Goal: Task Accomplishment & Management: Manage account settings

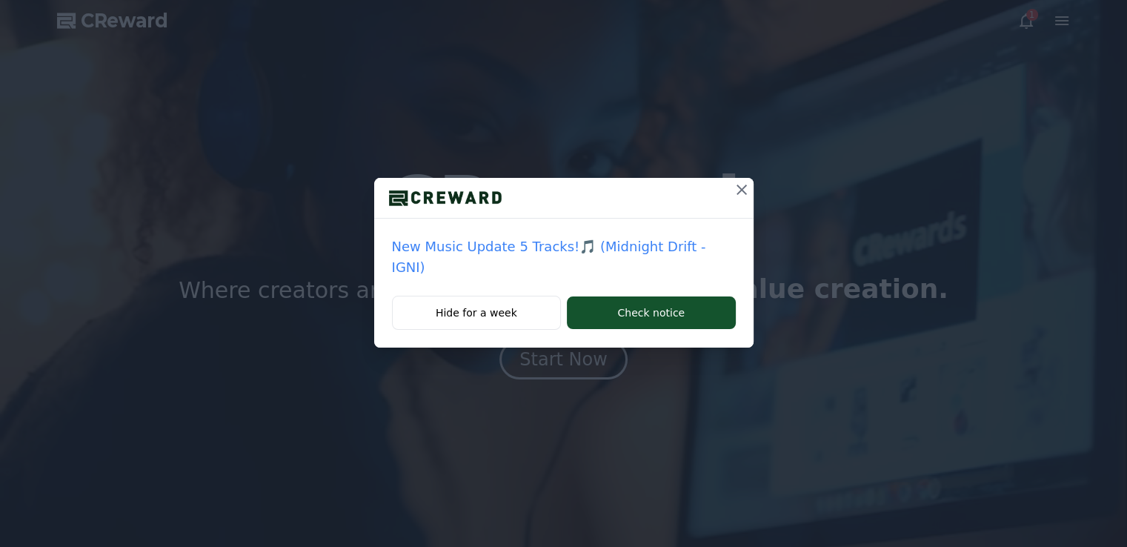
drag, startPoint x: 966, startPoint y: 84, endPoint x: 753, endPoint y: 198, distance: 241.9
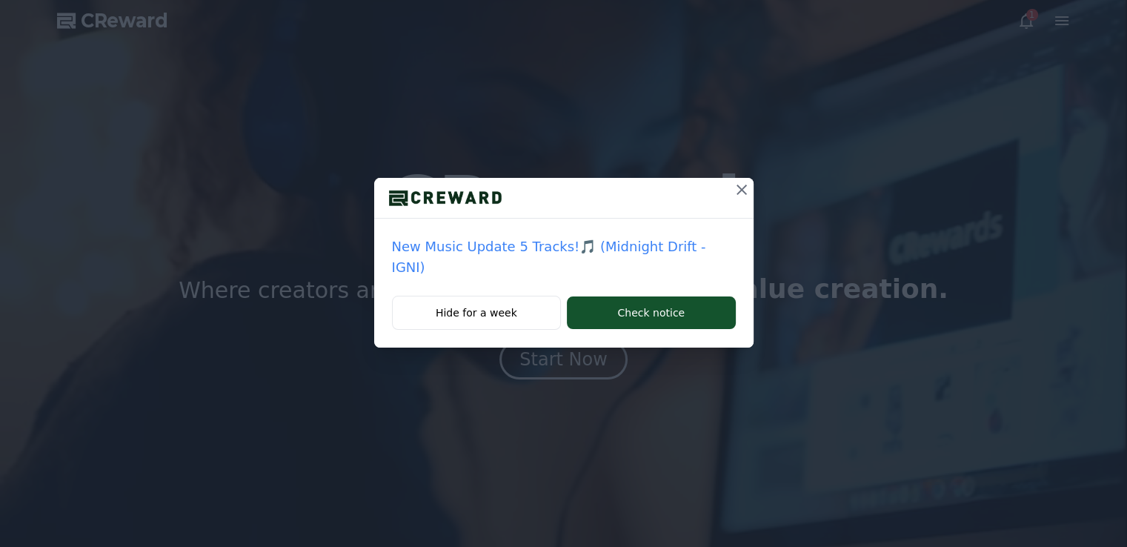
click at [953, 105] on div "New Music Update 5 Tracks!🎵 (Midnight Drift - IGNI) Hide for a week Check notice" at bounding box center [563, 185] width 1127 height 371
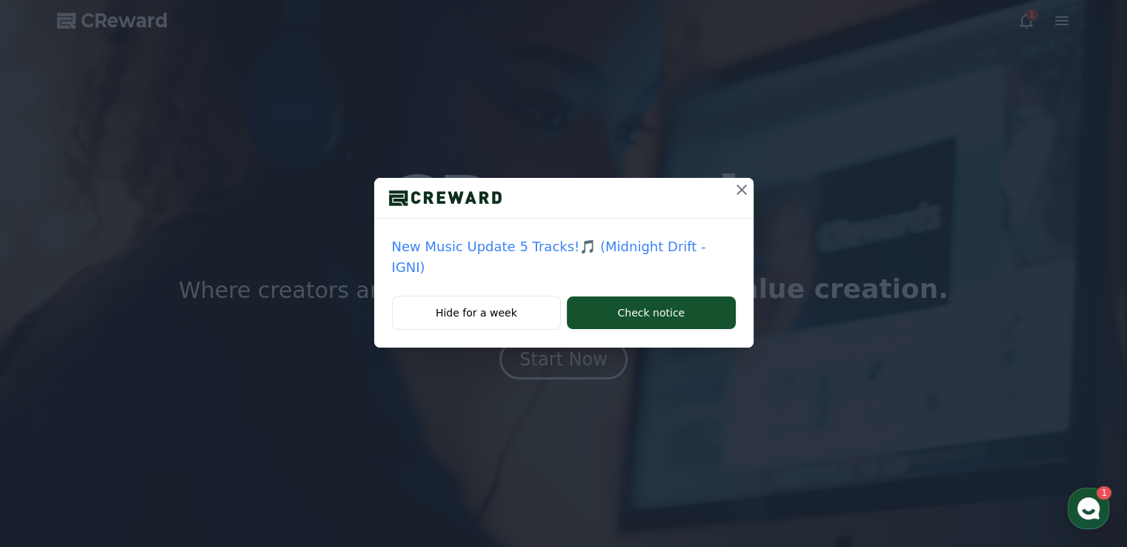
click at [733, 194] on icon at bounding box center [742, 190] width 18 height 18
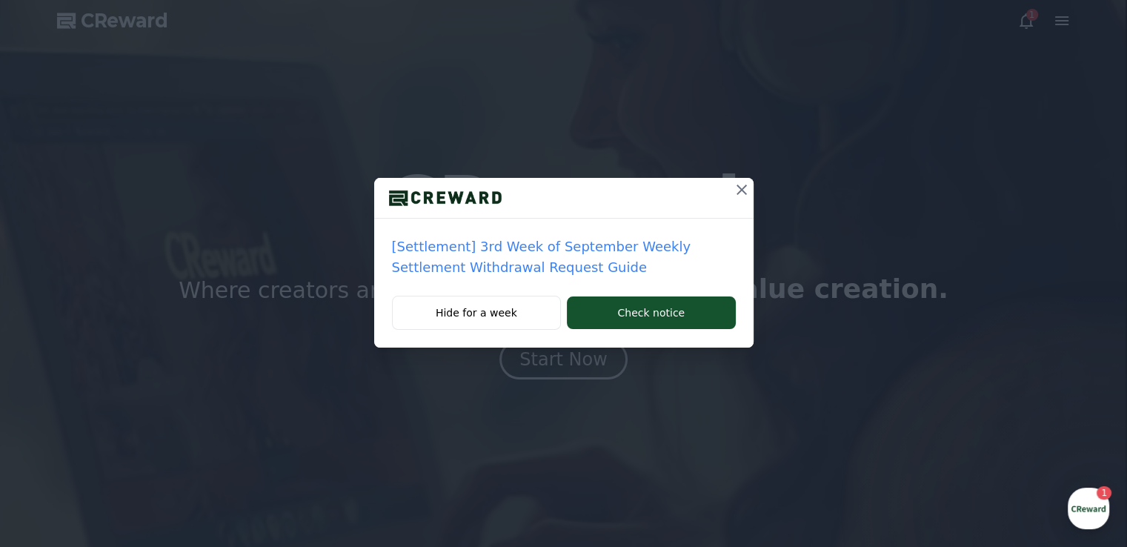
click at [732, 199] on button at bounding box center [742, 190] width 24 height 24
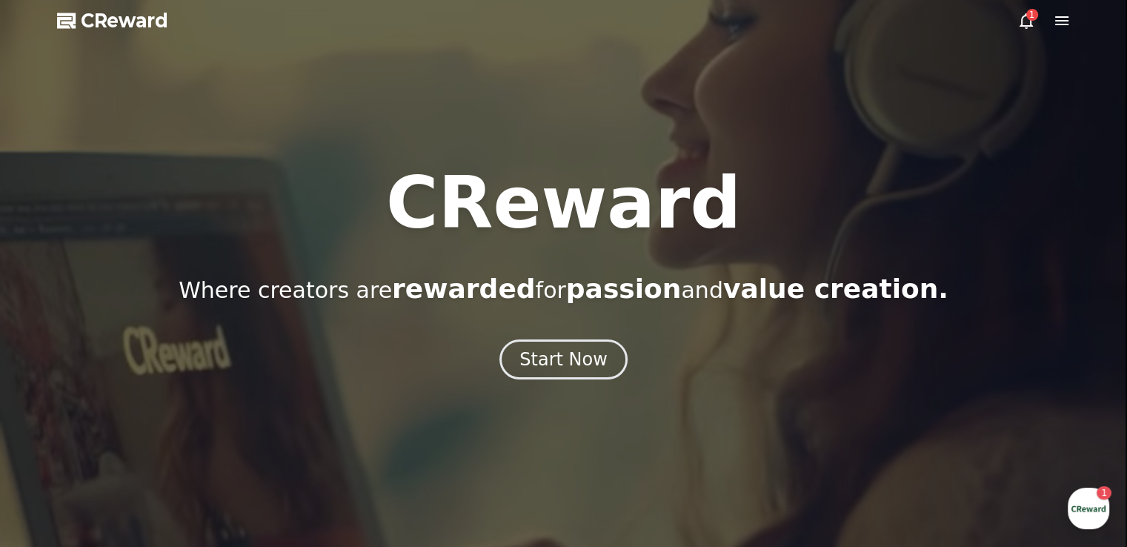
drag, startPoint x: 990, startPoint y: 16, endPoint x: 1023, endPoint y: 23, distance: 34.0
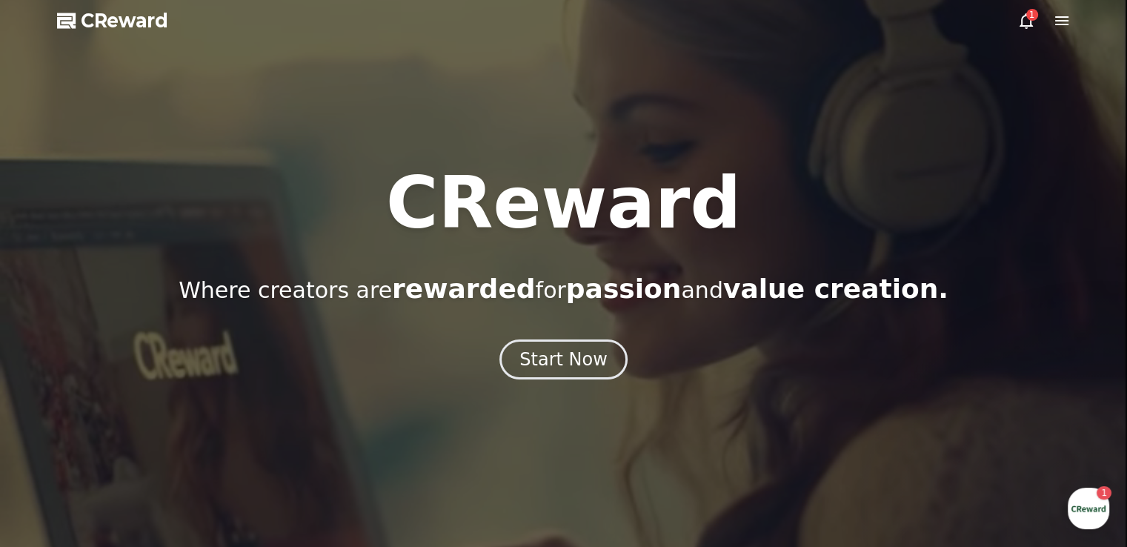
click at [991, 16] on div at bounding box center [563, 273] width 1127 height 547
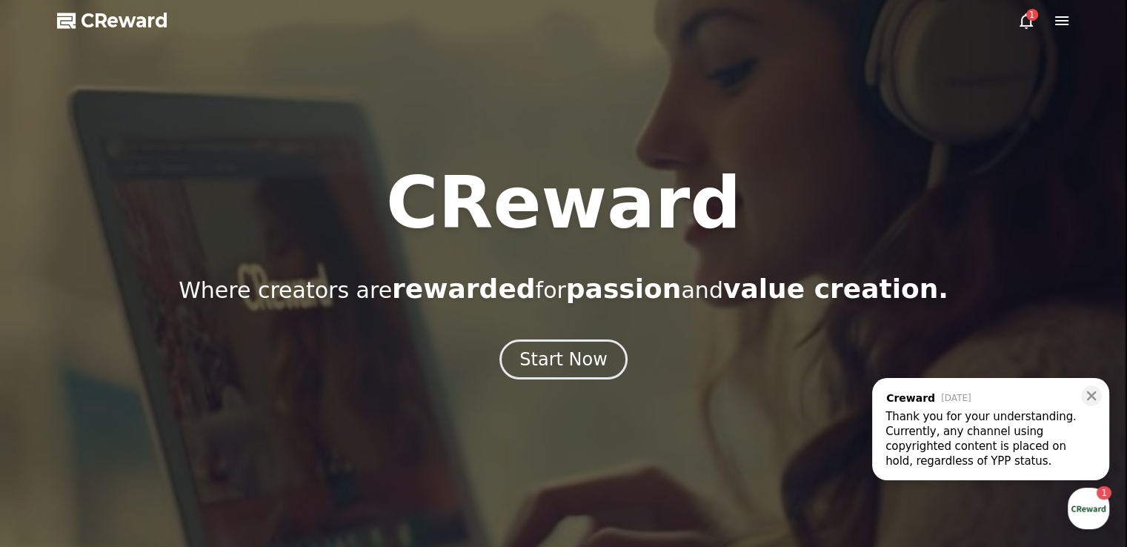
drag, startPoint x: 1023, startPoint y: 23, endPoint x: 1018, endPoint y: 38, distance: 15.7
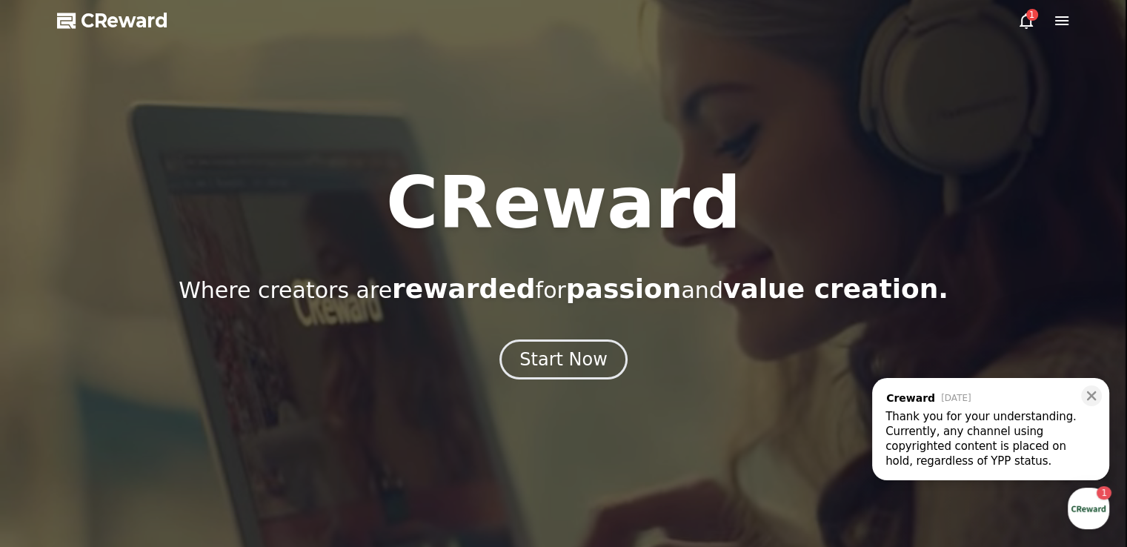
click at [1024, 24] on icon at bounding box center [1026, 21] width 18 height 18
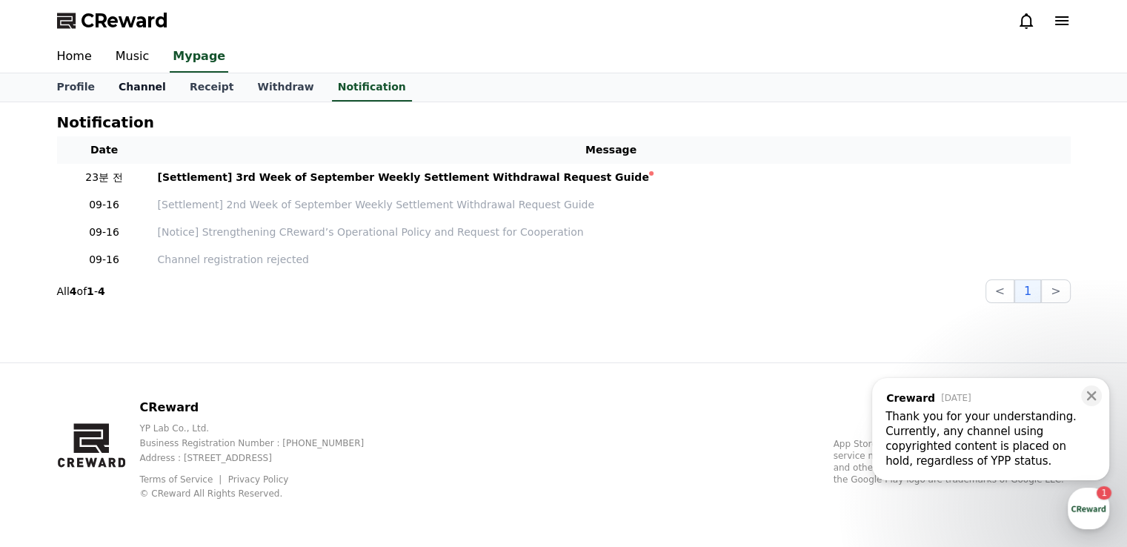
click at [139, 87] on link "Channel" at bounding box center [142, 87] width 71 height 28
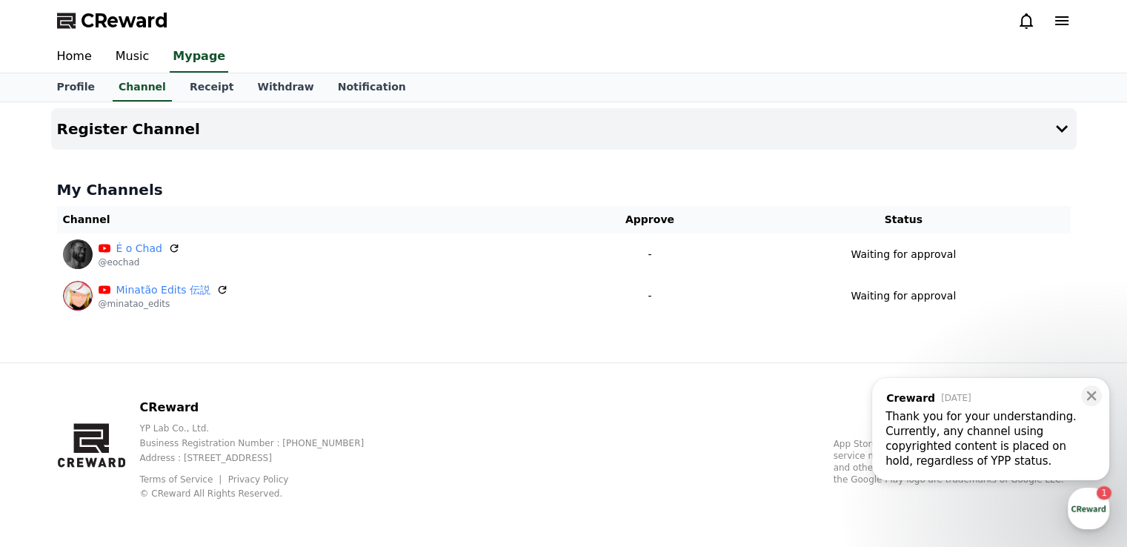
click at [962, 462] on div "Currently, any channel using copyrighted content is placed on hold, regardless …" at bounding box center [990, 446] width 210 height 44
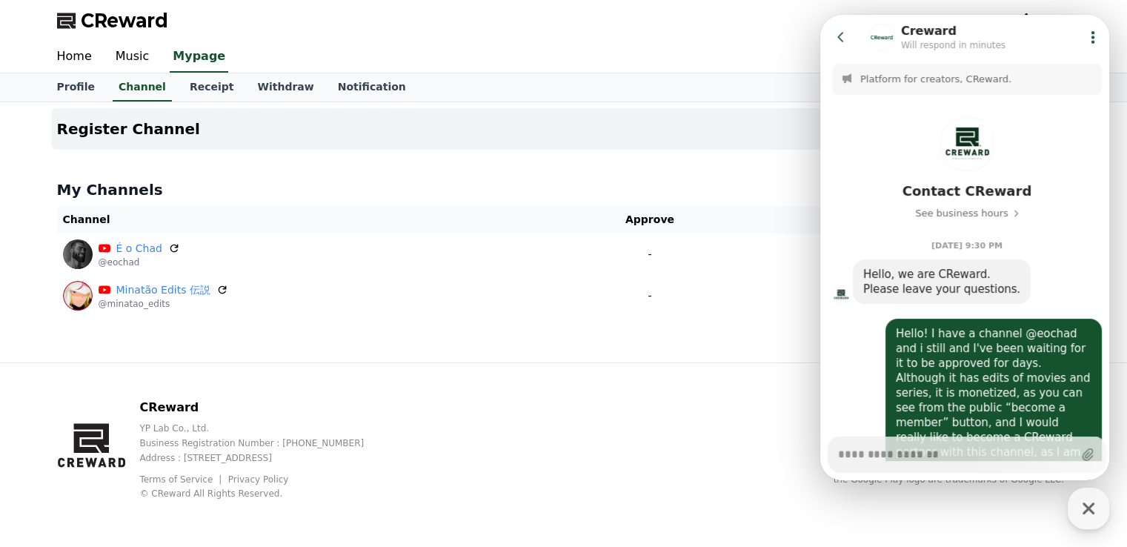
scroll to position [784, 0]
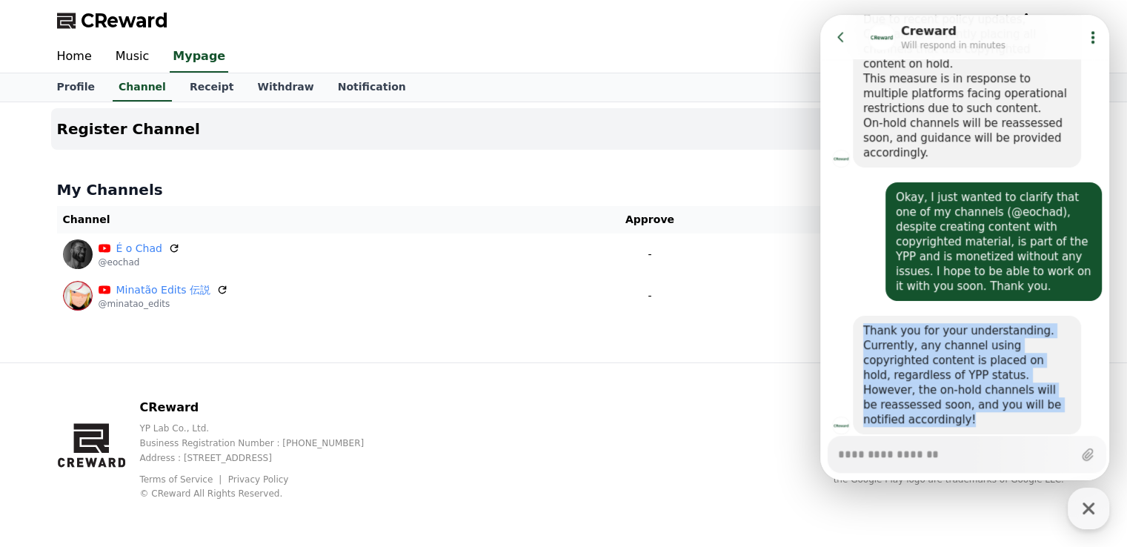
drag, startPoint x: 932, startPoint y: 377, endPoint x: 860, endPoint y: 285, distance: 116.6
click at [860, 316] on div "Thank you for your understanding. Currently, any channel using copyrighted cont…" at bounding box center [967, 375] width 228 height 119
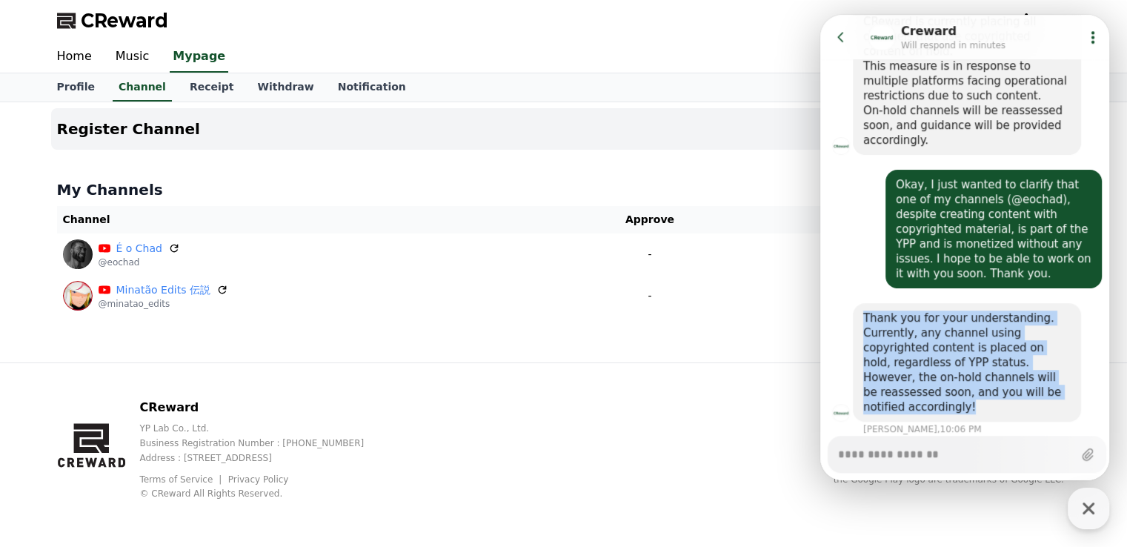
scroll to position [797, 0]
copy div "Thank you for your understanding. Currently, any channel using copyrighted cont…"
type textarea "*"
